Goal: Transaction & Acquisition: Purchase product/service

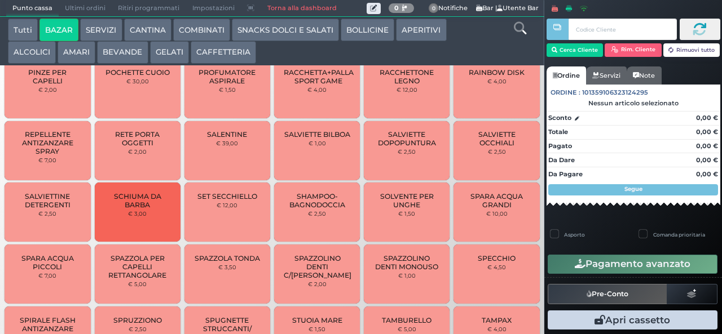
scroll to position [823, 0]
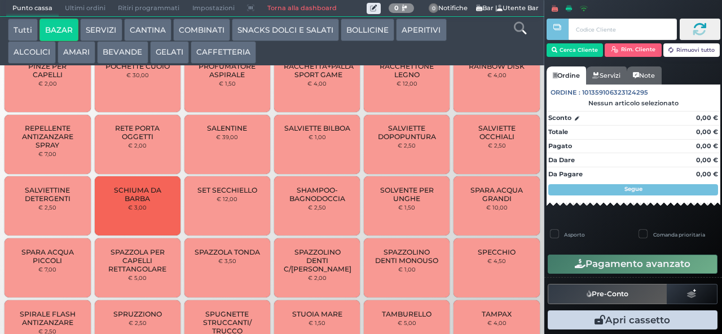
click at [135, 265] on span "SPAZZOLA PER CAPELLI RETTANGOLARE" at bounding box center [137, 260] width 67 height 25
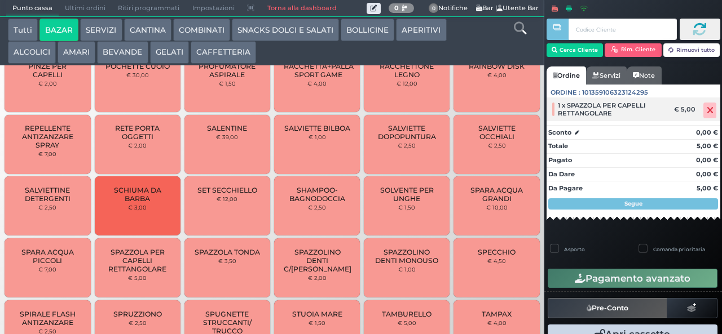
click at [706, 110] on icon at bounding box center [709, 110] width 7 height 1
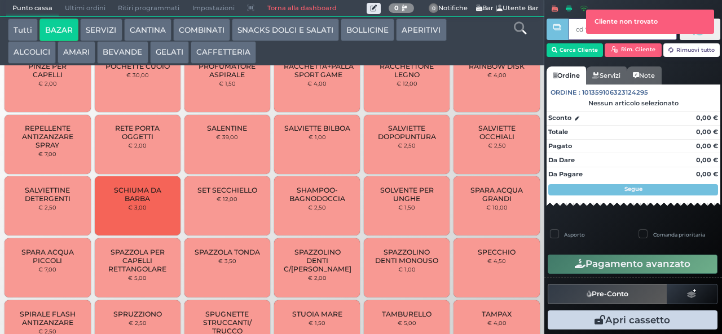
type input "cd 92 3c 66"
click at [557, 48] on div at bounding box center [557, 159] width 2 height 319
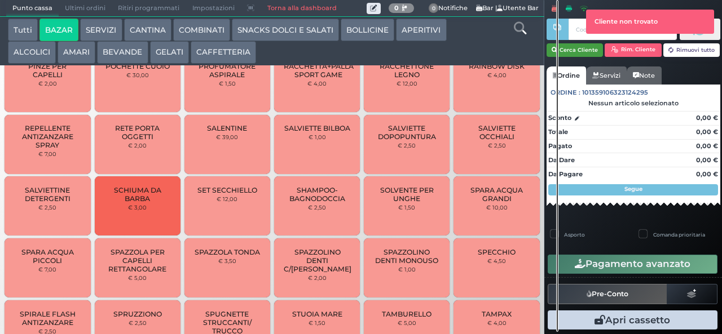
click at [575, 49] on button "Cerca Cliente" at bounding box center [574, 50] width 57 height 14
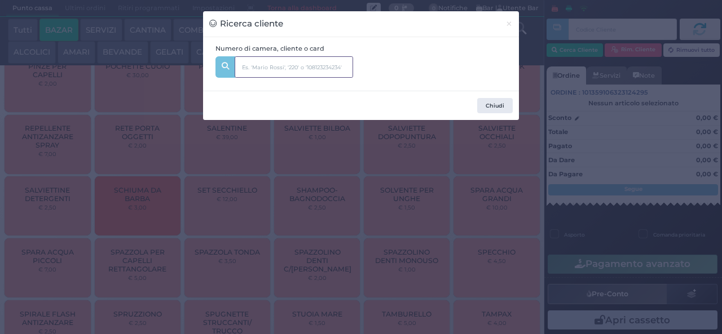
click at [250, 68] on input "text" at bounding box center [294, 66] width 118 height 21
type input "240"
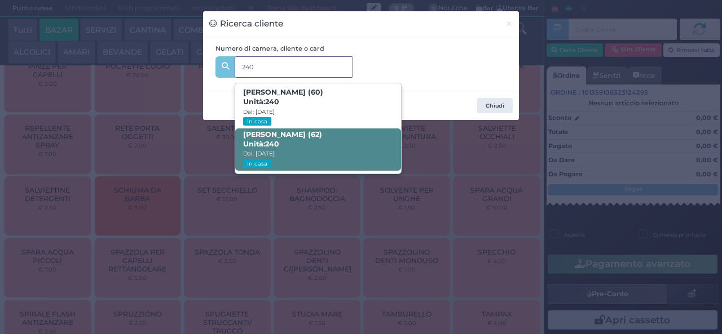
click at [267, 141] on strong "240" at bounding box center [272, 144] width 14 height 8
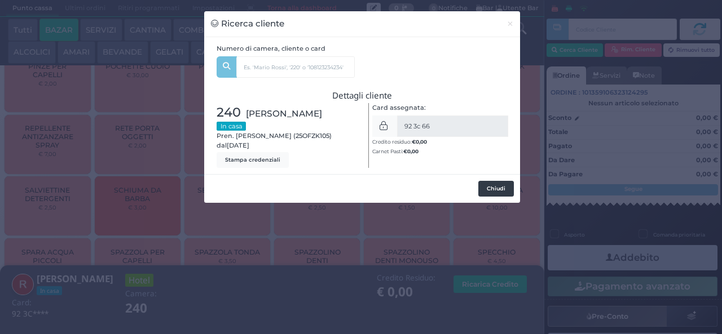
click at [490, 187] on button "Chiudi" at bounding box center [496, 189] width 36 height 16
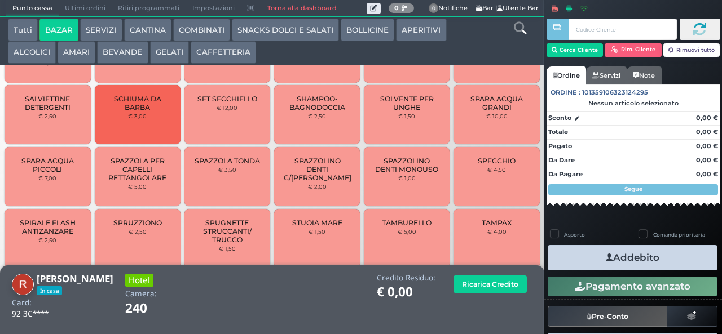
scroll to position [961, 0]
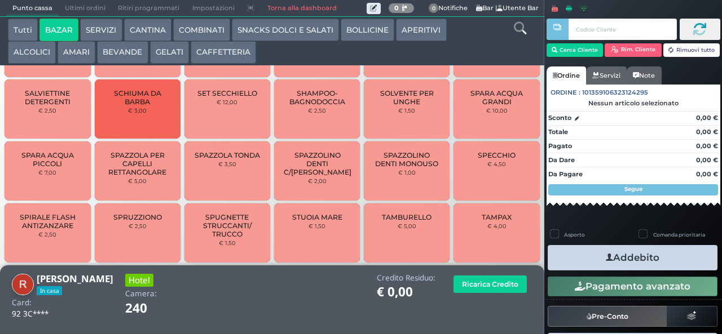
click at [130, 175] on span "SPAZZOLA PER CAPELLI RETTANGOLARE" at bounding box center [137, 163] width 67 height 25
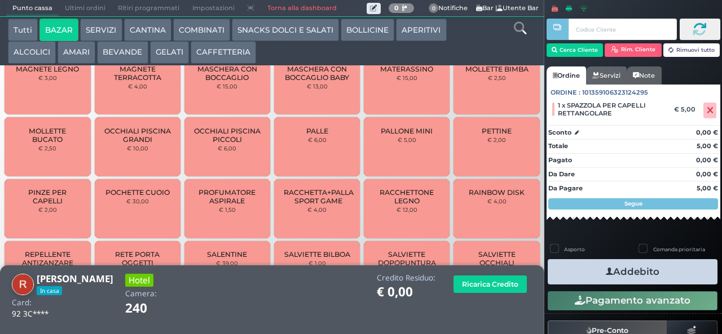
scroll to position [643, 0]
click at [127, 196] on span "POCHETTE CUOIO" at bounding box center [137, 192] width 64 height 8
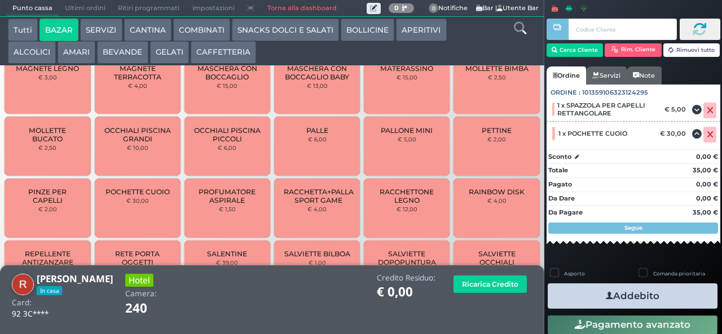
click at [642, 294] on button "Addebito" at bounding box center [632, 296] width 170 height 25
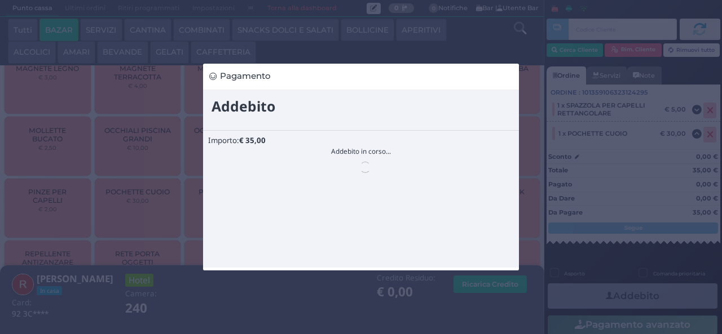
scroll to position [0, 0]
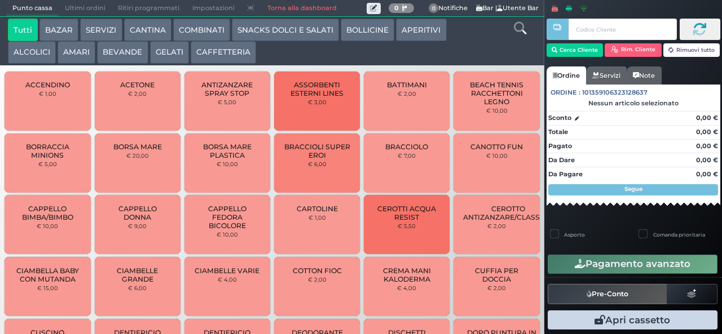
click at [58, 32] on button "BAZAR" at bounding box center [58, 30] width 39 height 23
click at [39, 19] on button "BAZAR" at bounding box center [58, 30] width 39 height 23
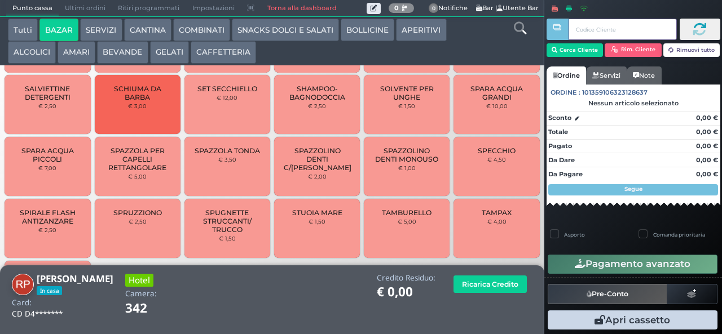
scroll to position [963, 0]
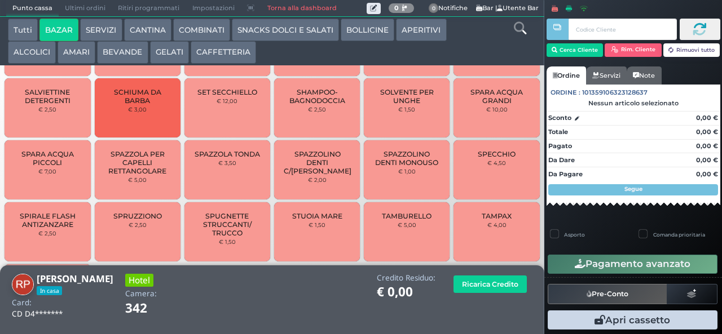
click at [472, 101] on span "SPARA ACQUA GRANDI" at bounding box center [496, 96] width 67 height 17
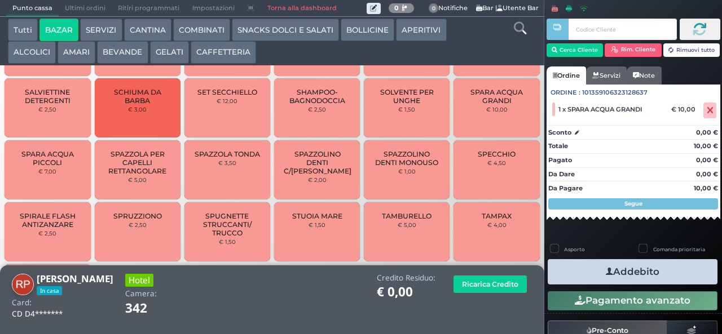
click at [569, 275] on button "Addebito" at bounding box center [632, 271] width 170 height 25
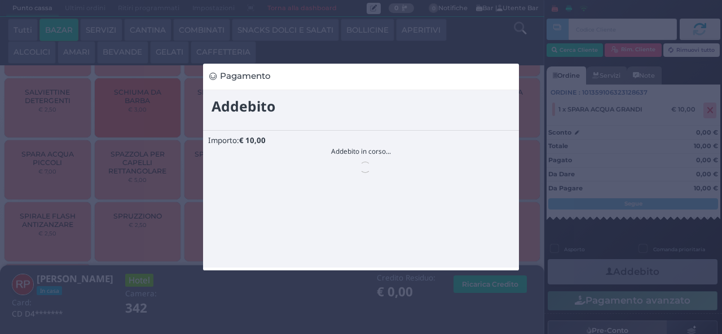
scroll to position [0, 0]
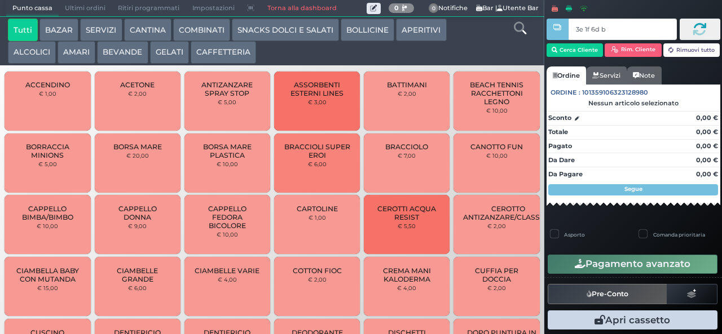
type input "3e 1f 6d b9"
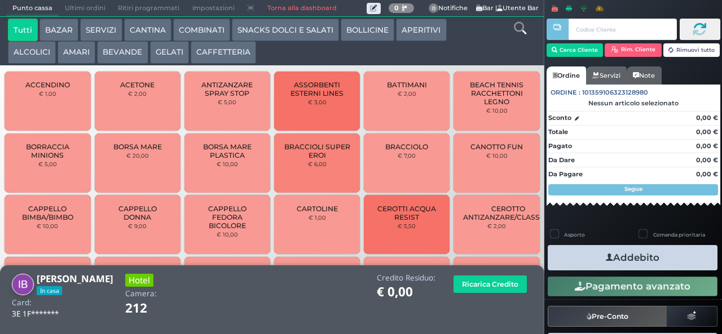
click at [521, 30] on icon at bounding box center [520, 28] width 12 height 12
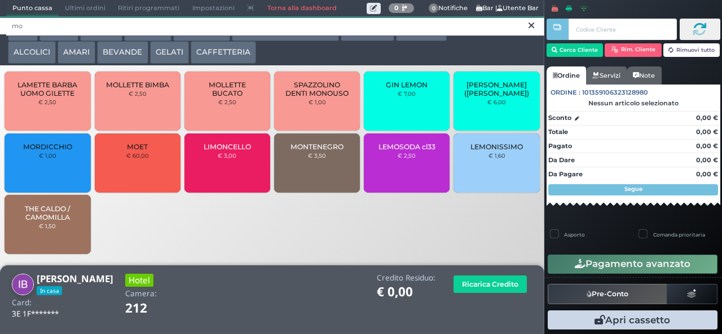
type input "mo"
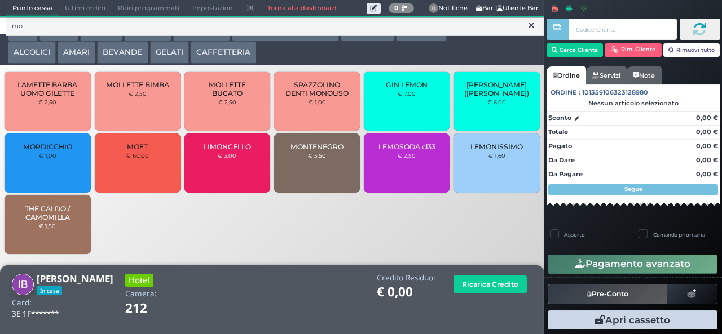
click at [319, 151] on span "MONTENEGRO" at bounding box center [316, 147] width 53 height 8
click at [321, 173] on div "MONTENEGRO € 3,50" at bounding box center [317, 163] width 86 height 59
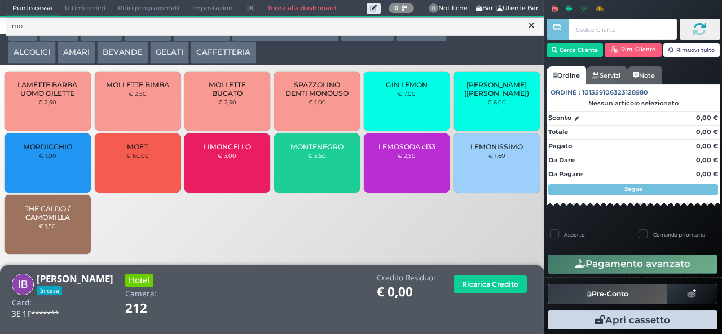
click at [317, 171] on div "MONTENEGRO € 3,50" at bounding box center [317, 163] width 86 height 59
click at [309, 172] on div "MONTENEGRO € 3,50" at bounding box center [317, 163] width 86 height 59
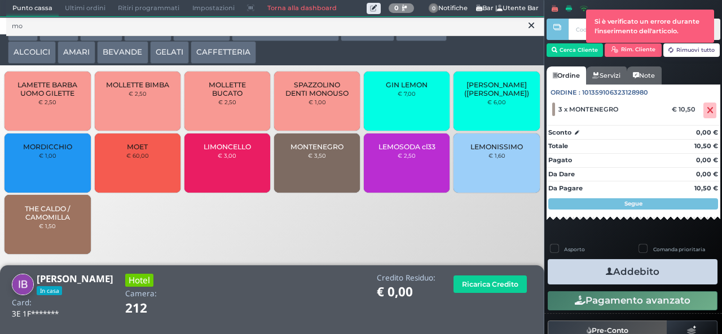
click at [326, 171] on div "MONTENEGRO € 3,50" at bounding box center [317, 163] width 86 height 59
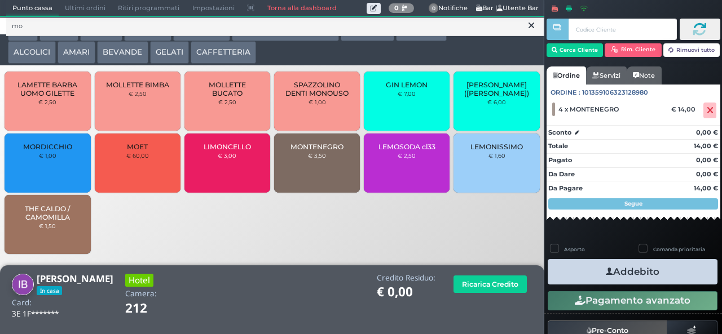
click at [678, 276] on button "Addebito" at bounding box center [632, 271] width 170 height 25
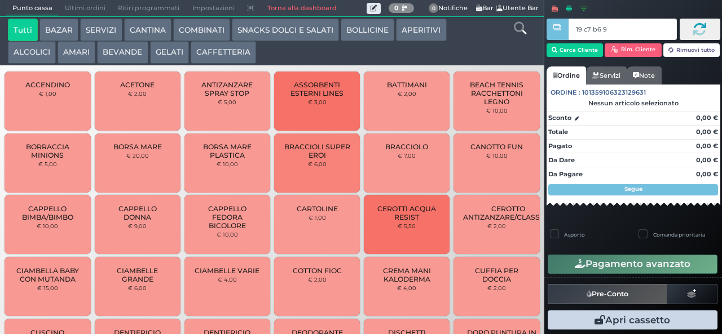
type input "19 c7 b6 95"
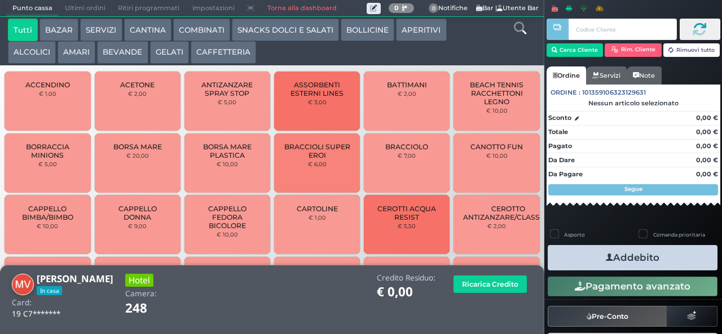
click at [165, 59] on button "GELATI" at bounding box center [169, 52] width 39 height 23
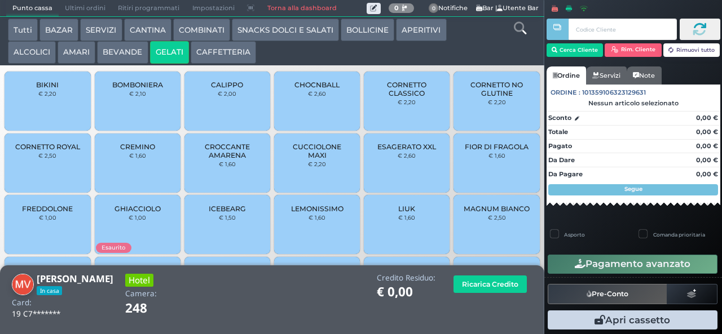
click at [482, 213] on span "MAGNUM BIANCO" at bounding box center [496, 209] width 66 height 8
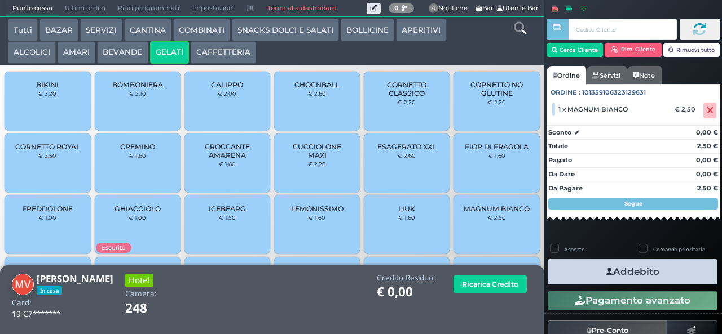
click at [606, 271] on icon "button" at bounding box center [608, 272] width 7 height 12
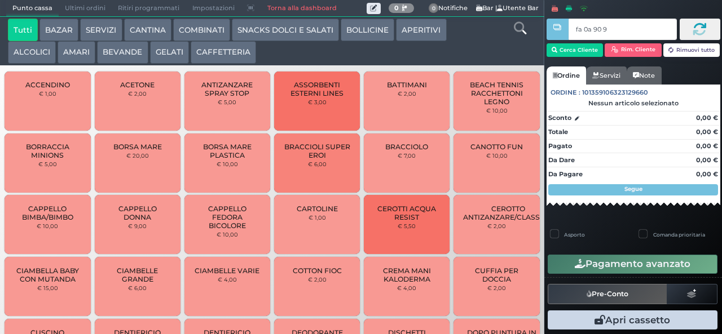
type input "fa 0a 90 9a"
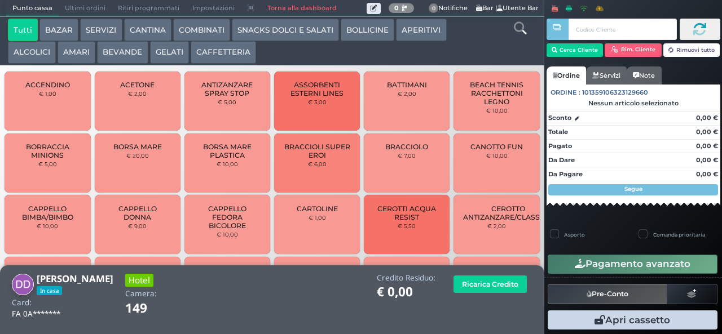
click at [517, 28] on icon at bounding box center [520, 28] width 12 height 12
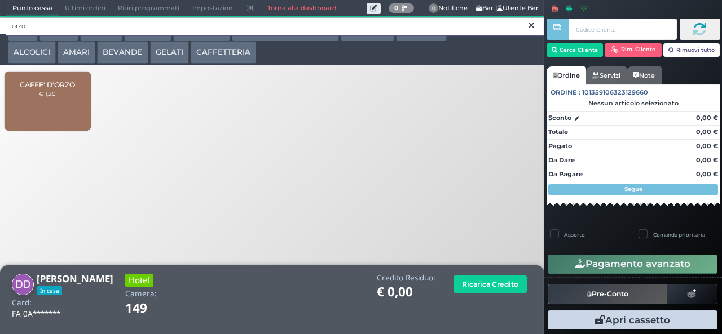
type input "orzo"
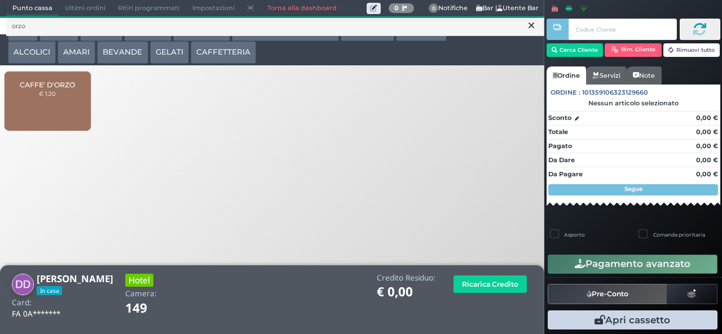
click at [59, 118] on div "CAFFE' D'ORZO € 1,20" at bounding box center [48, 101] width 86 height 59
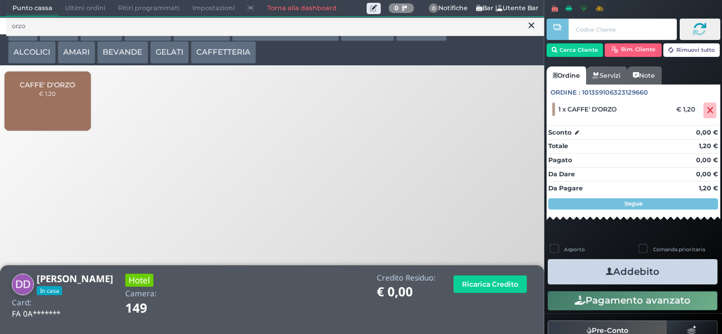
click at [667, 277] on button "Addebito" at bounding box center [632, 271] width 170 height 25
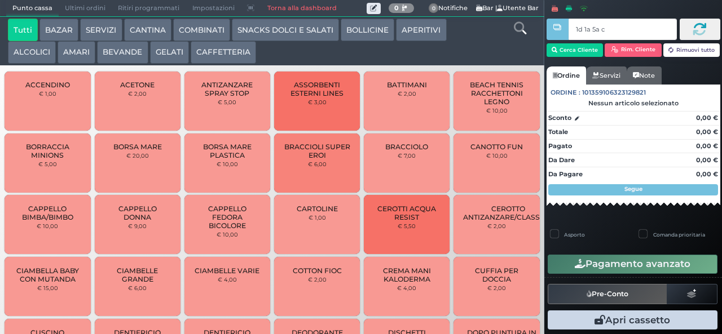
type input "1d 1a 5a c3"
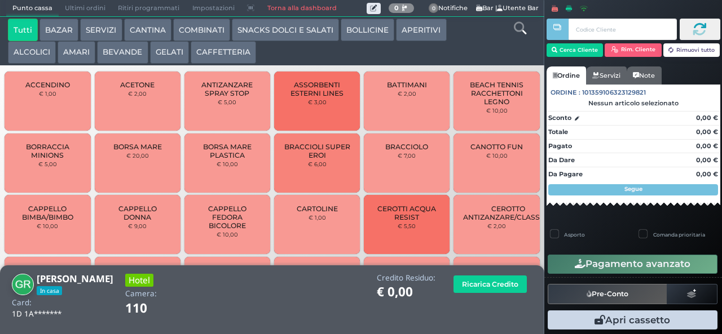
click at [173, 54] on button "GELATI" at bounding box center [169, 52] width 39 height 23
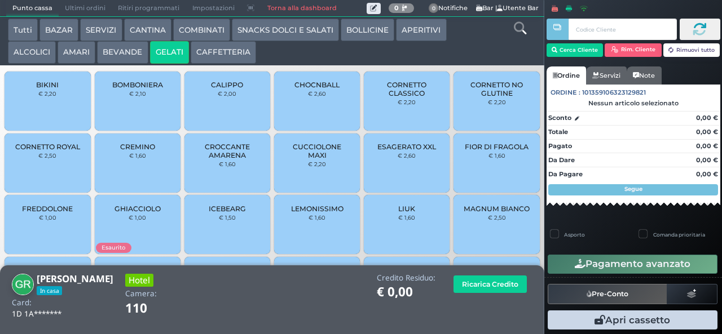
click at [408, 98] on span "CORNETTO CLASSICO" at bounding box center [406, 89] width 67 height 17
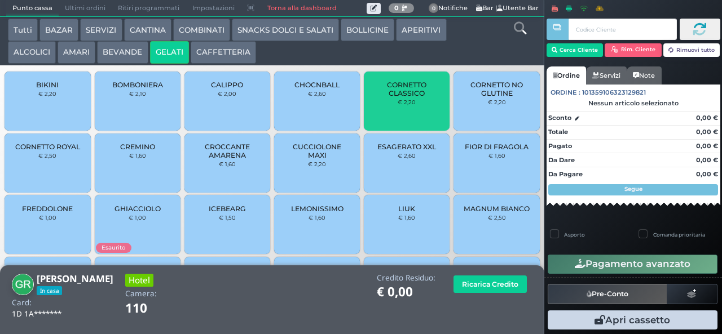
click at [411, 98] on span "CORNETTO CLASSICO" at bounding box center [406, 89] width 67 height 17
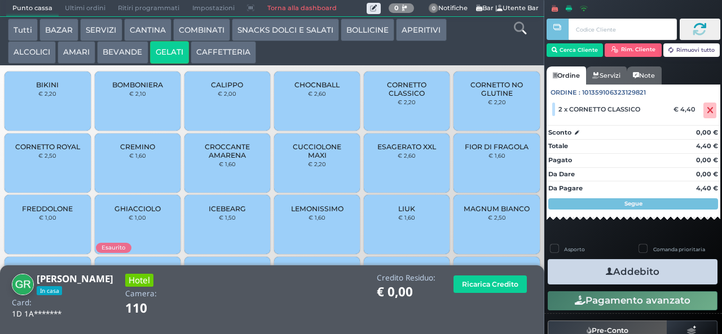
click at [680, 277] on button "Addebito" at bounding box center [632, 271] width 170 height 25
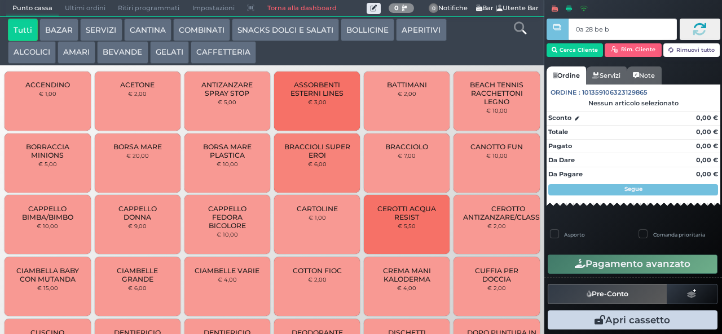
type input "0a 28 be b9"
click at [557, 52] on div at bounding box center [557, 159] width 2 height 318
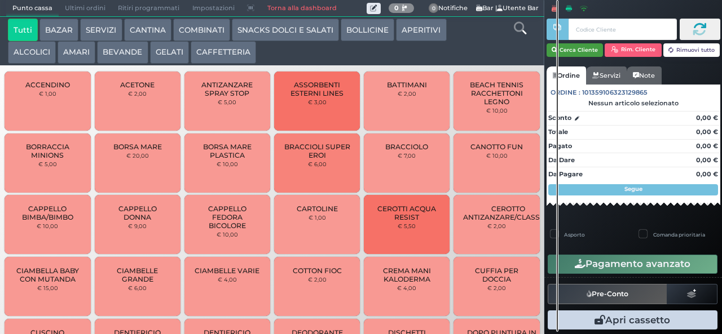
click at [574, 47] on button "Cerca Cliente" at bounding box center [574, 50] width 57 height 14
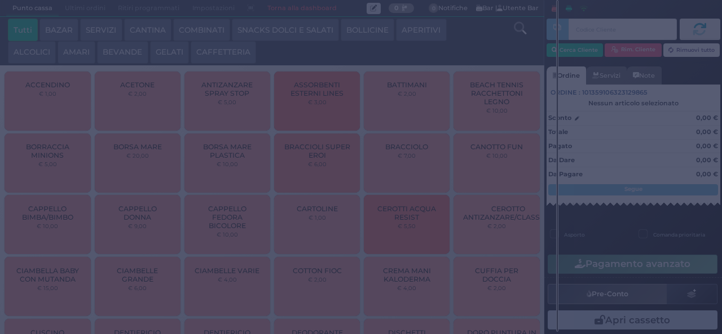
click at [0, 0] on div "Ricerca cliente × Numero di camera, cliente o card [GEOGRAPHIC_DATA]" at bounding box center [0, 0] width 0 height 0
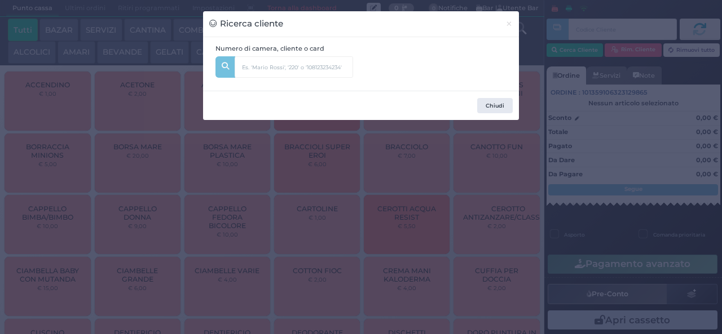
click at [381, 67] on input "text" at bounding box center [313, 63] width 156 height 14
click at [295, 68] on input "text" at bounding box center [294, 66] width 118 height 21
type input "144"
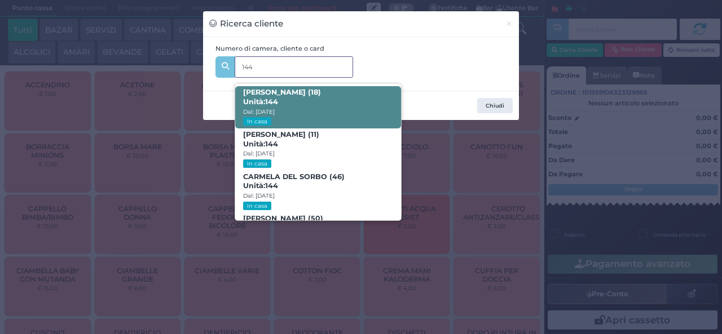
click at [341, 107] on span "[PERSON_NAME] (18) Unità: 144 Dal: [DATE] In casa" at bounding box center [317, 107] width 165 height 42
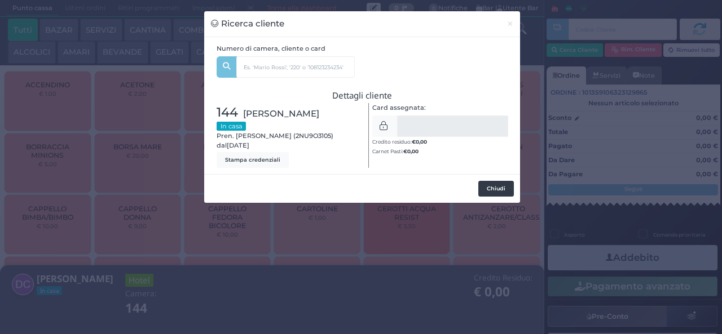
click at [503, 189] on button "Chiudi" at bounding box center [496, 189] width 36 height 16
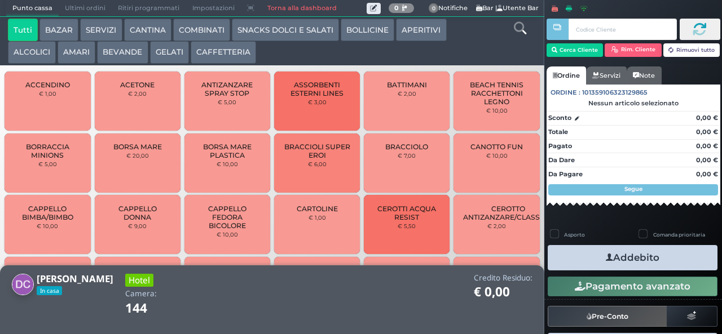
click at [518, 31] on icon at bounding box center [520, 28] width 12 height 12
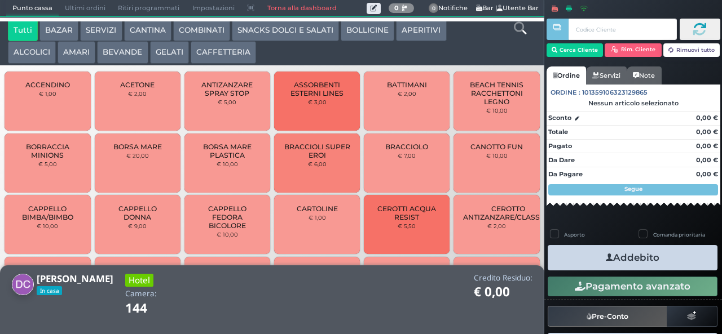
scroll to position [10, 0]
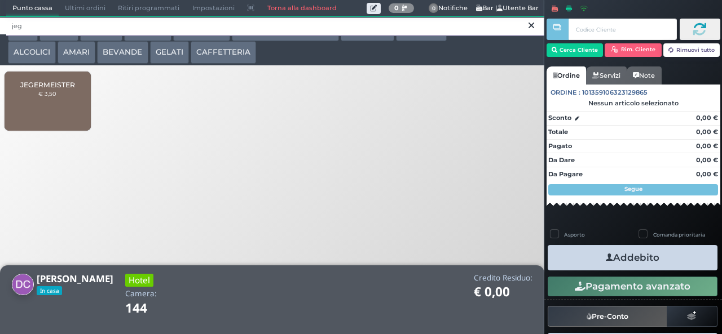
type input "jeg"
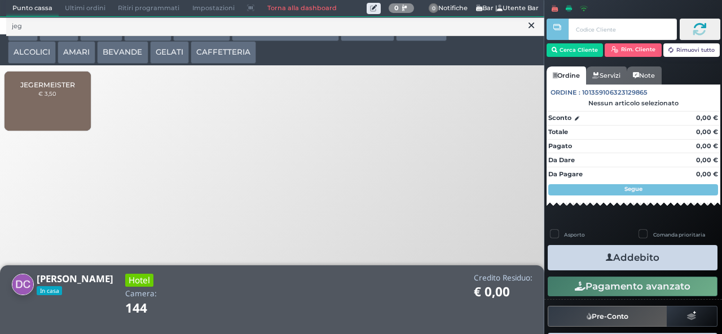
click at [59, 105] on div "JEGERMEISTER € 3,50" at bounding box center [48, 101] width 86 height 59
click at [56, 105] on div "JEGERMEISTER € 3,50" at bounding box center [48, 101] width 86 height 59
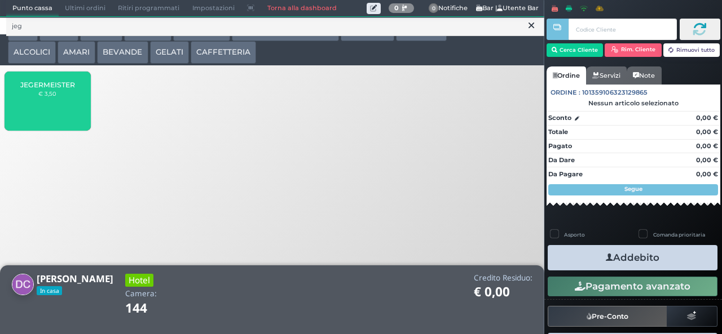
click at [56, 97] on small "€ 3,50" at bounding box center [47, 93] width 18 height 7
click at [53, 97] on small "€ 3,50" at bounding box center [47, 93] width 18 height 7
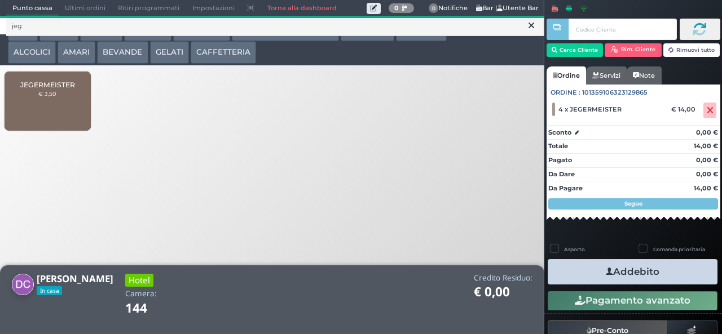
click at [680, 272] on button "Addebito" at bounding box center [632, 271] width 170 height 25
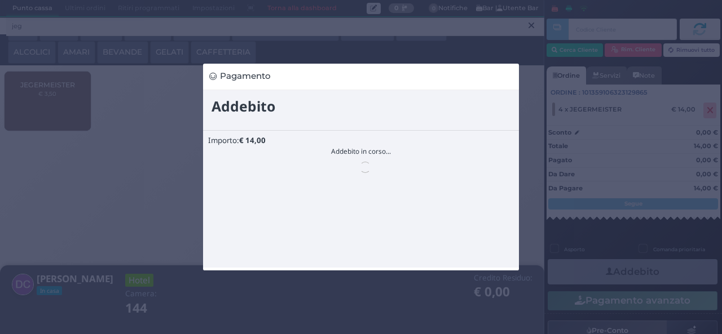
scroll to position [0, 0]
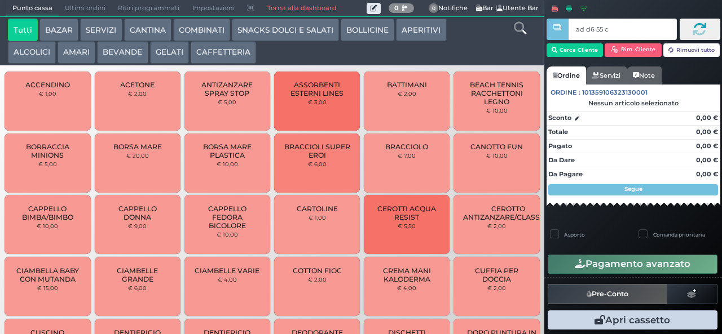
type input "ad d6 55 c3"
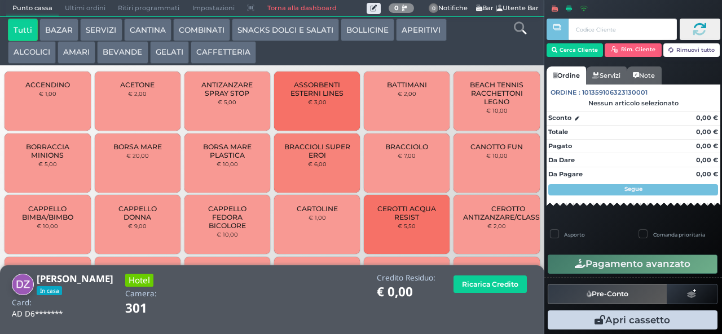
click at [130, 52] on button "BEVANDE" at bounding box center [122, 52] width 51 height 23
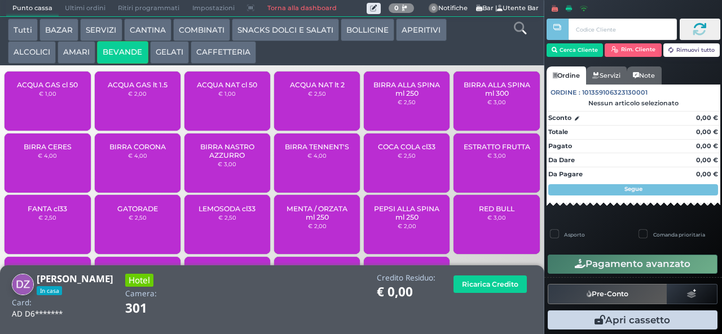
click at [325, 89] on span "ACQUA NAT lt 2" at bounding box center [317, 85] width 55 height 8
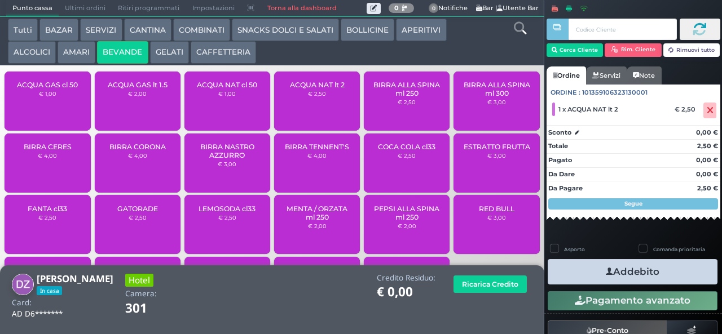
click at [625, 268] on button "Addebito" at bounding box center [632, 271] width 170 height 25
